Goal: Information Seeking & Learning: Learn about a topic

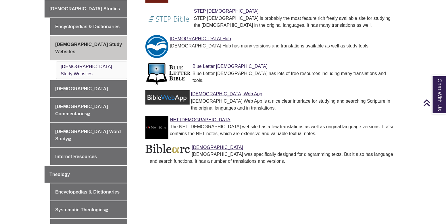
scroll to position [234, 0]
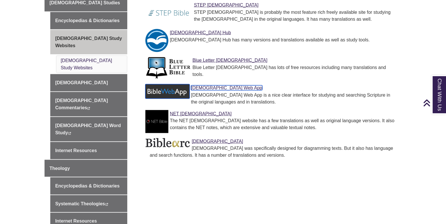
click at [203, 85] on link "Bible Web App" at bounding box center [226, 87] width 71 height 5
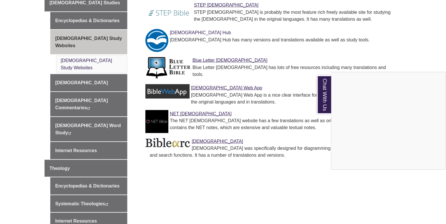
click at [183, 24] on div "Chat With Us" at bounding box center [223, 112] width 446 height 224
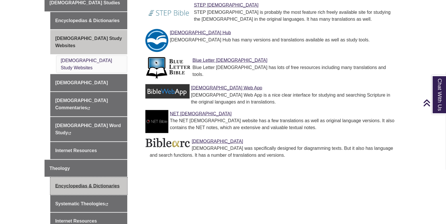
click at [73, 177] on link "Encyclopedias & Dictionaries" at bounding box center [88, 185] width 77 height 17
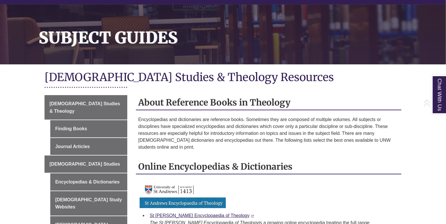
scroll to position [67, 0]
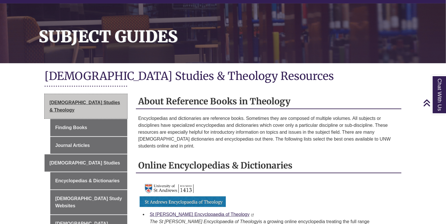
click at [87, 99] on link "[DEMOGRAPHIC_DATA] Studies & Theology" at bounding box center [86, 106] width 83 height 24
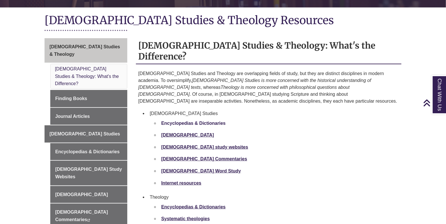
scroll to position [134, 0]
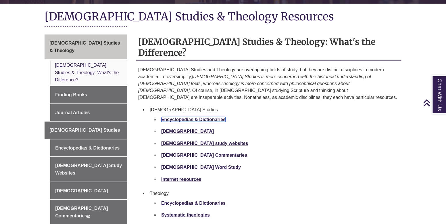
click at [199, 117] on strong "Encyclopedias & Dictionaries" at bounding box center [193, 119] width 64 height 5
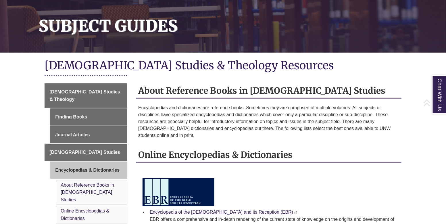
scroll to position [78, 0]
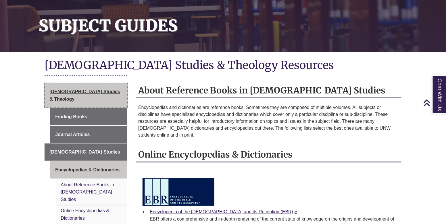
click at [102, 90] on span "[DEMOGRAPHIC_DATA] Studies & Theology" at bounding box center [84, 95] width 71 height 12
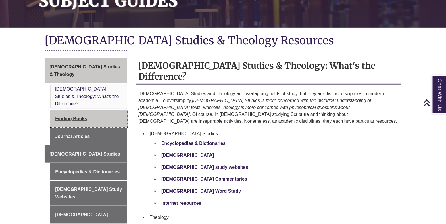
scroll to position [114, 0]
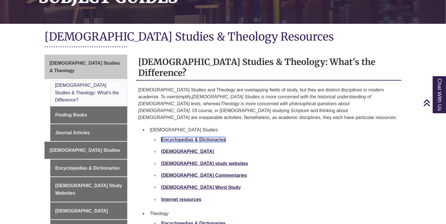
click at [216, 137] on strong "Encyclopedias & Dictionaries" at bounding box center [193, 139] width 64 height 5
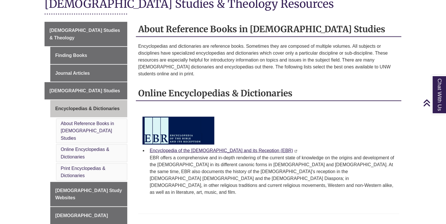
scroll to position [144, 0]
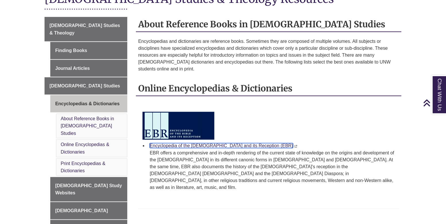
click at [224, 143] on link "Encyclopedia of the [DEMOGRAPHIC_DATA] and its Reception (EBR)" at bounding box center [221, 145] width 143 height 5
